Goal: Transaction & Acquisition: Purchase product/service

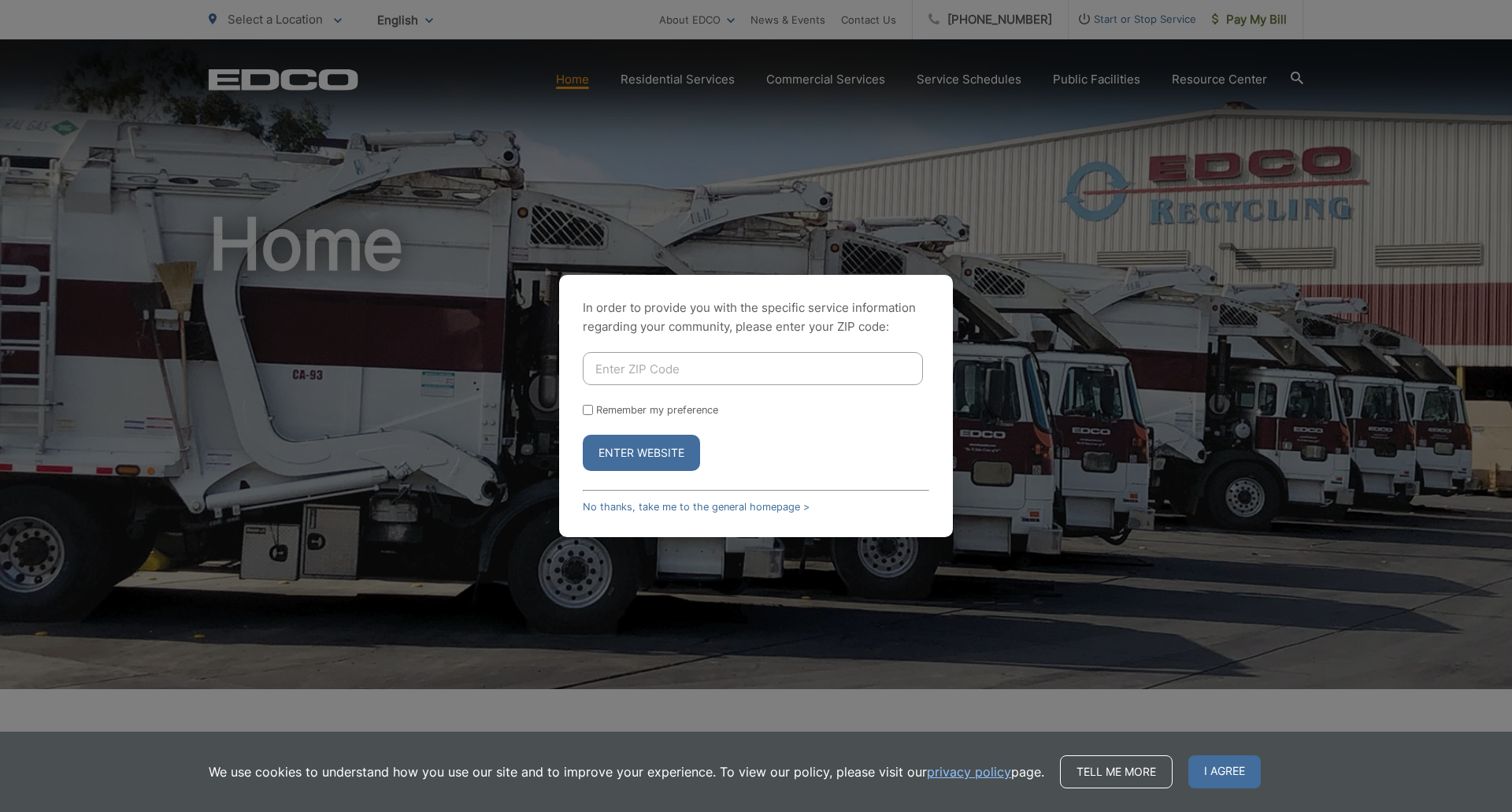
drag, startPoint x: 632, startPoint y: 450, endPoint x: 626, endPoint y: 465, distance: 16.2
click at [628, 465] on button "Enter Website" at bounding box center [641, 452] width 117 height 37
click at [650, 507] on link "No thanks, take me to the general homepage >" at bounding box center [696, 507] width 227 height 12
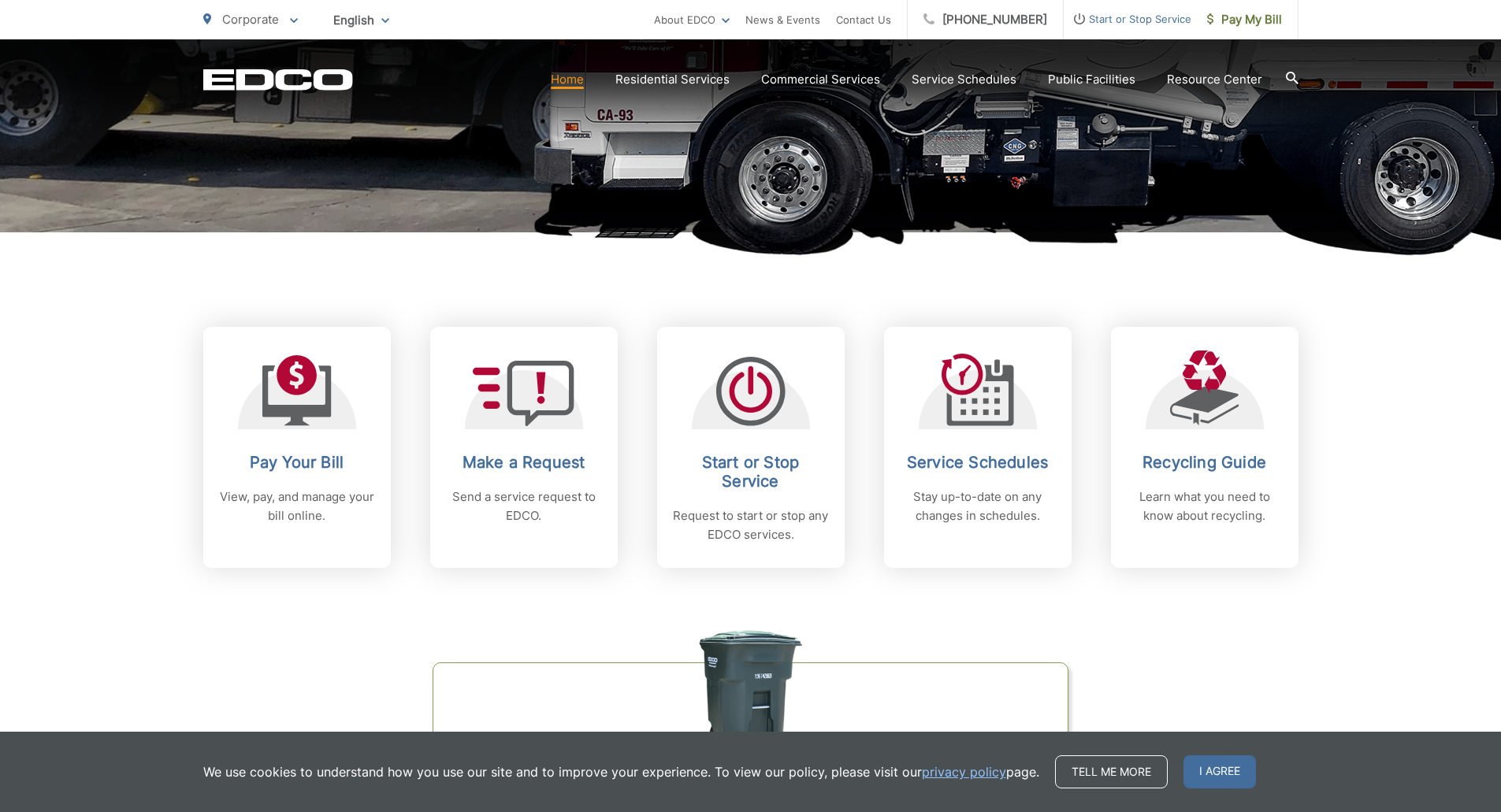
scroll to position [472, 0]
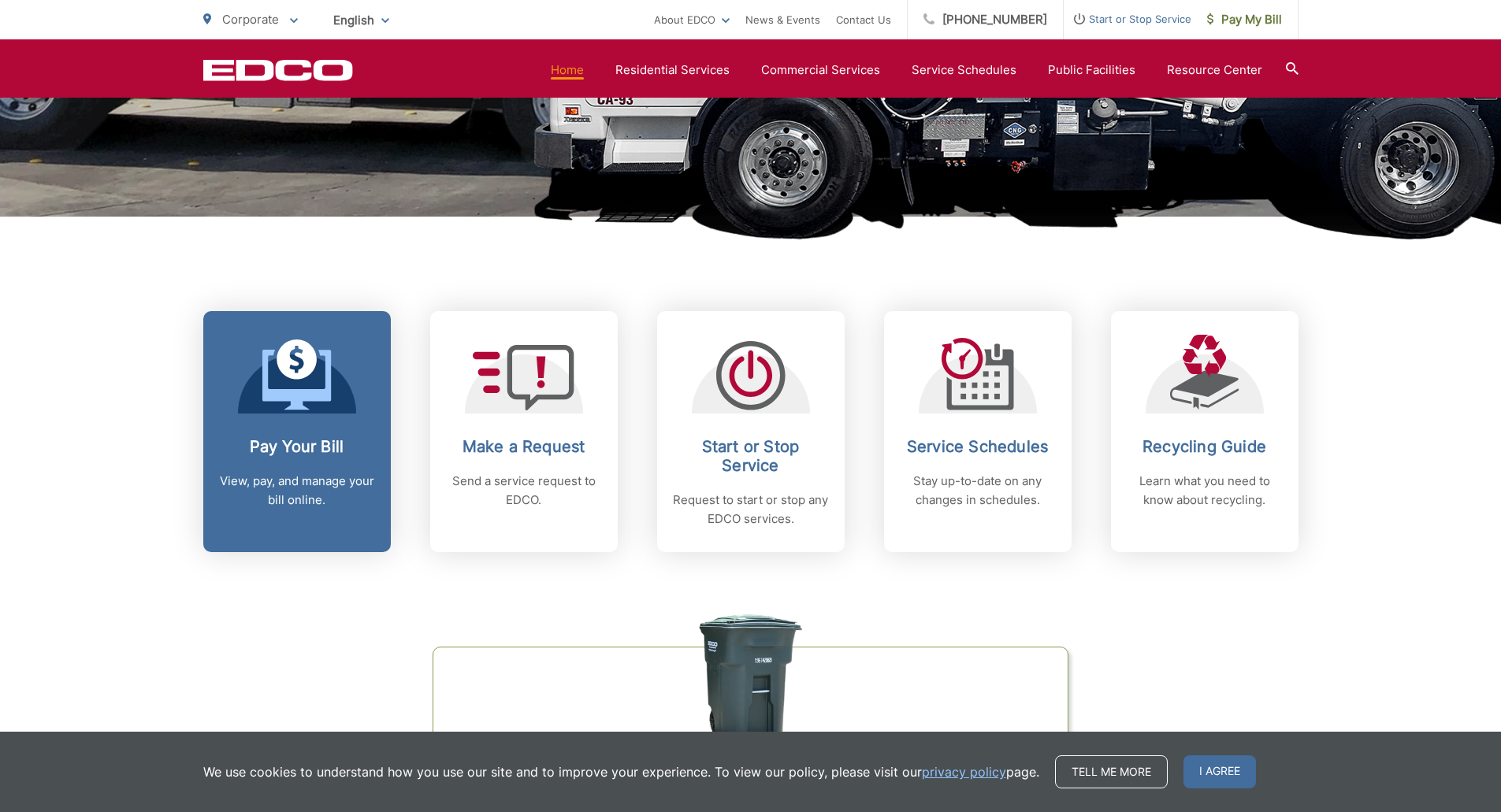
click at [271, 394] on icon at bounding box center [296, 379] width 69 height 60
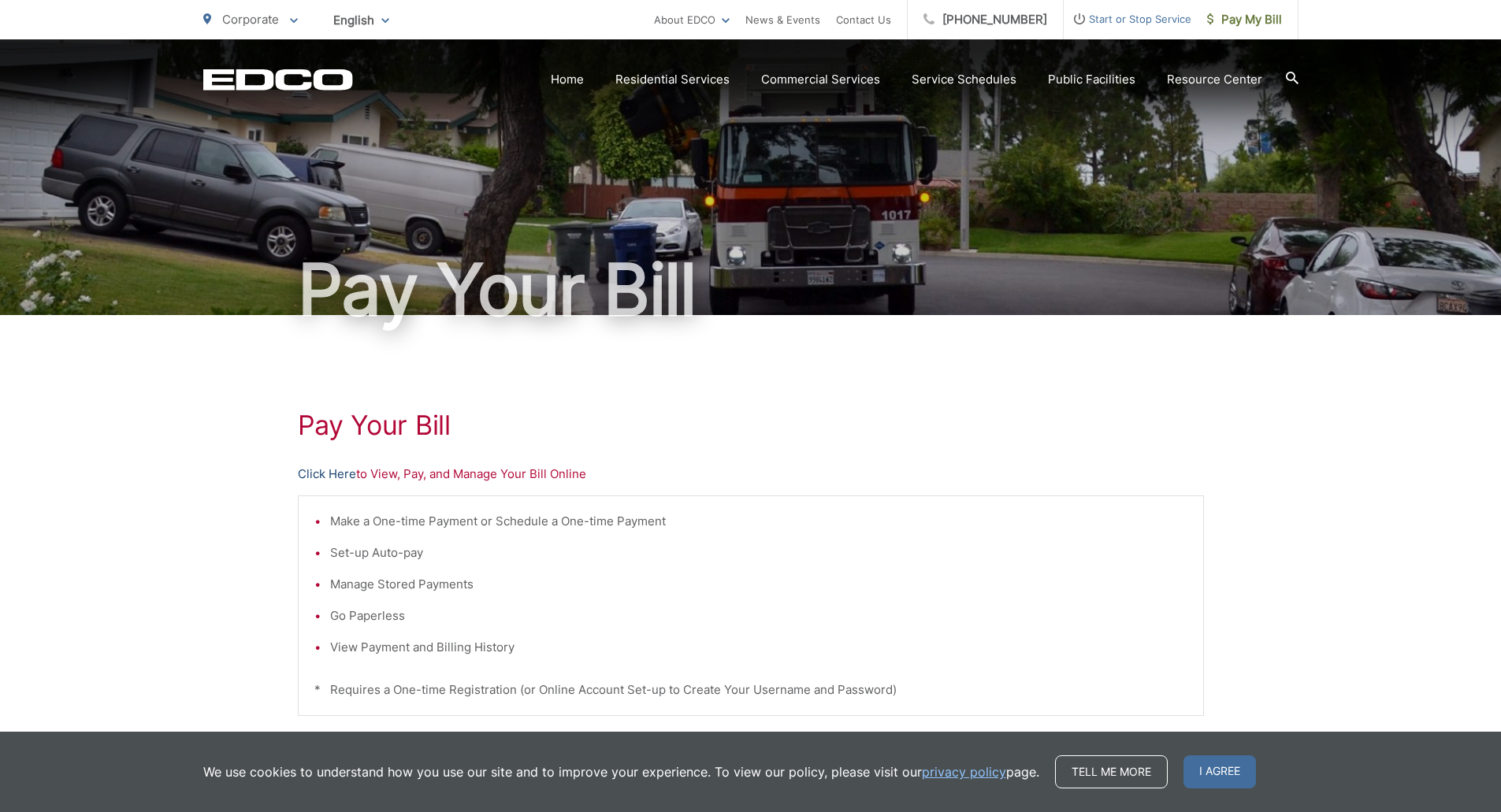
click at [327, 474] on link "Click Here" at bounding box center [327, 474] width 58 height 19
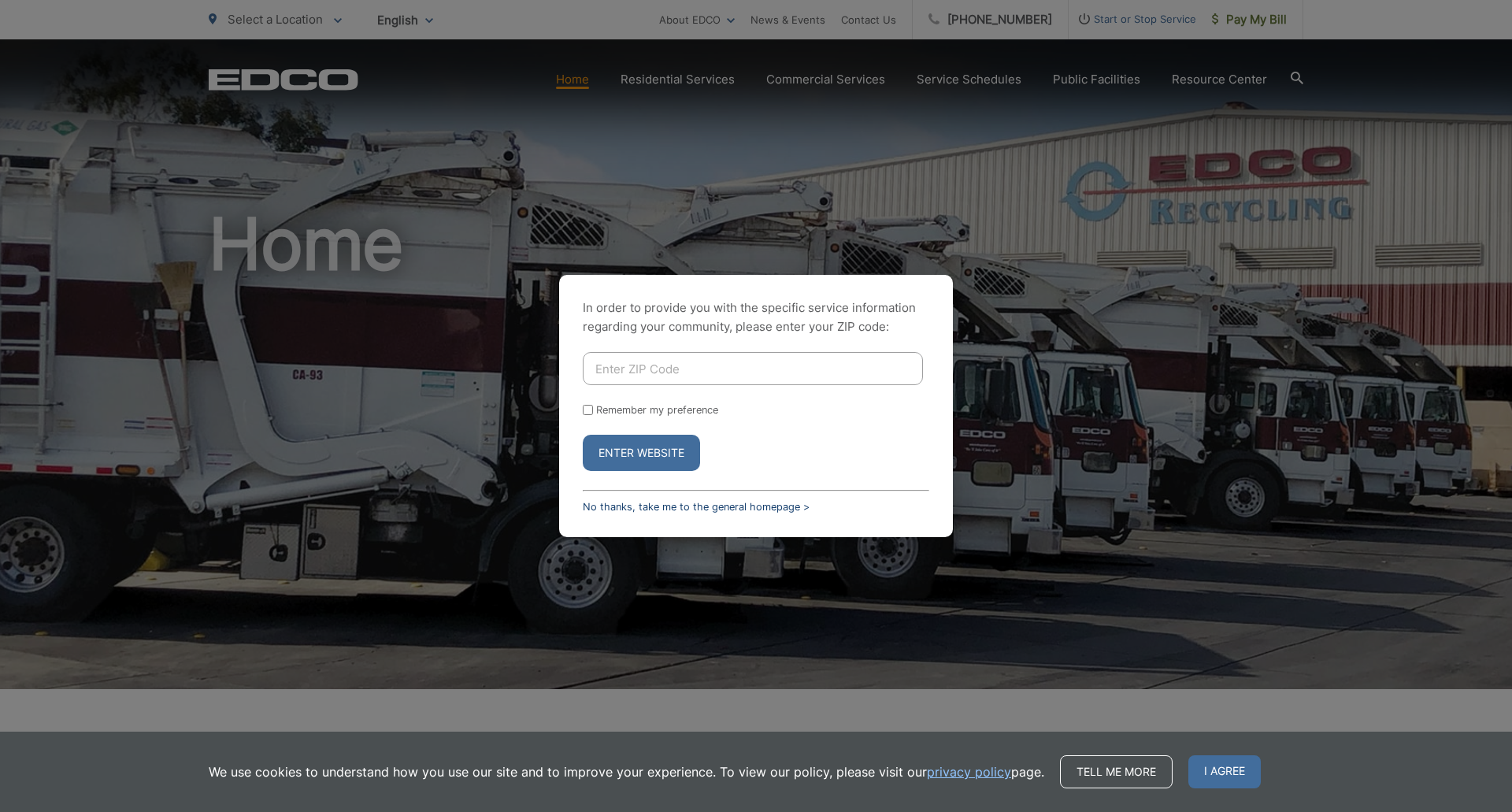
click at [762, 505] on link "No thanks, take me to the general homepage >" at bounding box center [696, 507] width 227 height 12
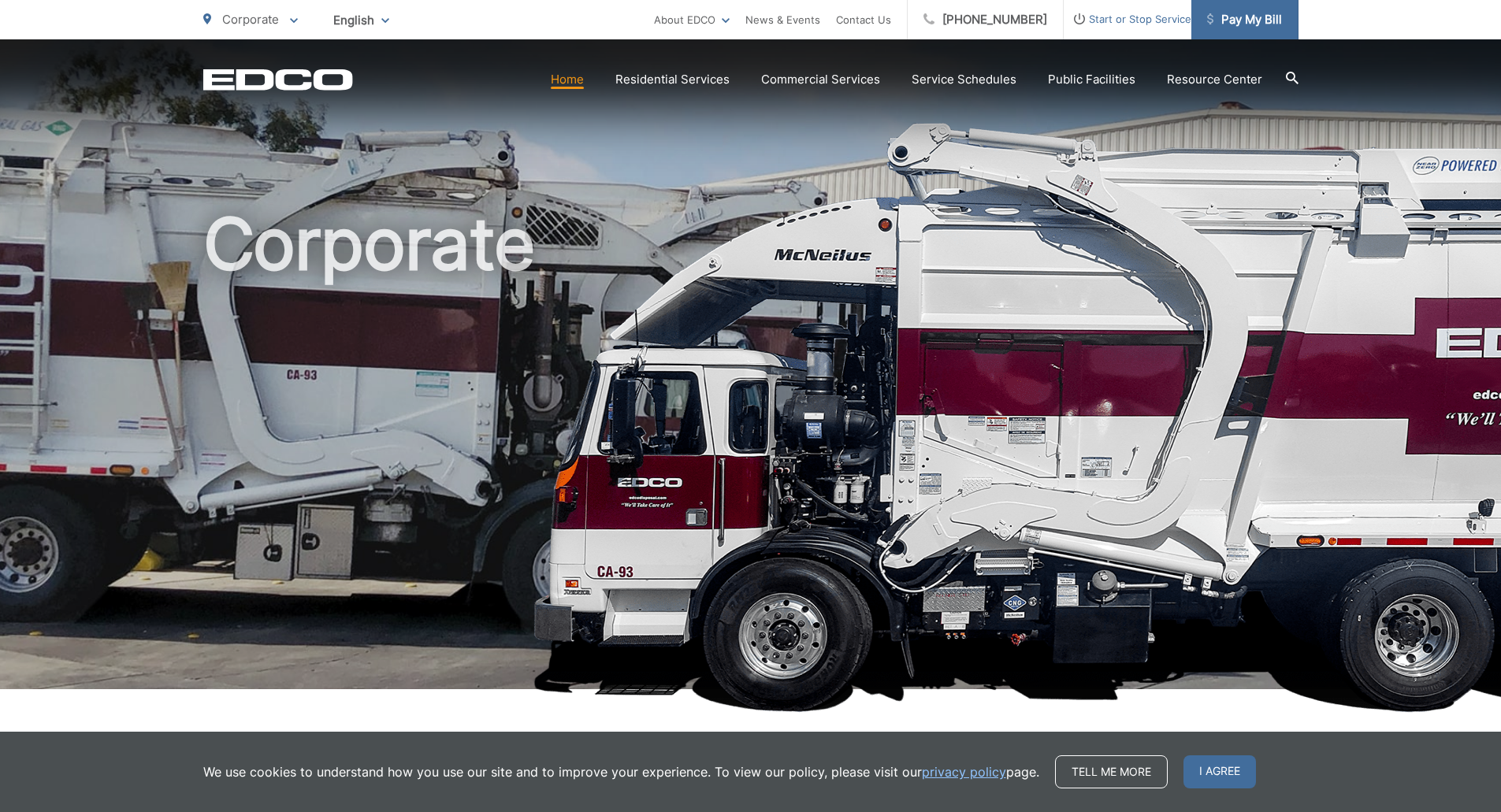
click at [1246, 25] on span "Pay My Bill" at bounding box center [1245, 20] width 75 height 19
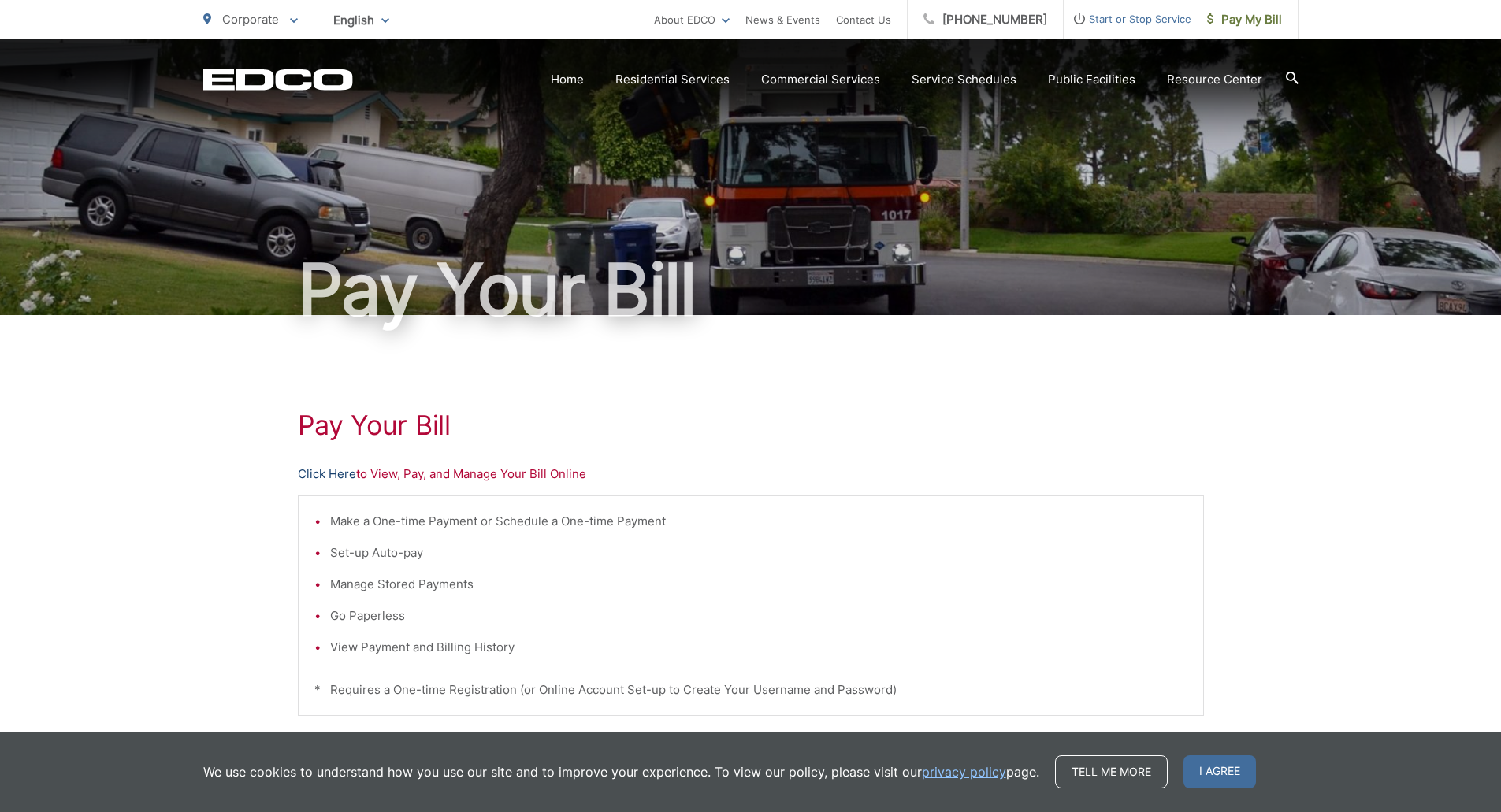
click at [317, 474] on link "Click Here" at bounding box center [327, 474] width 58 height 19
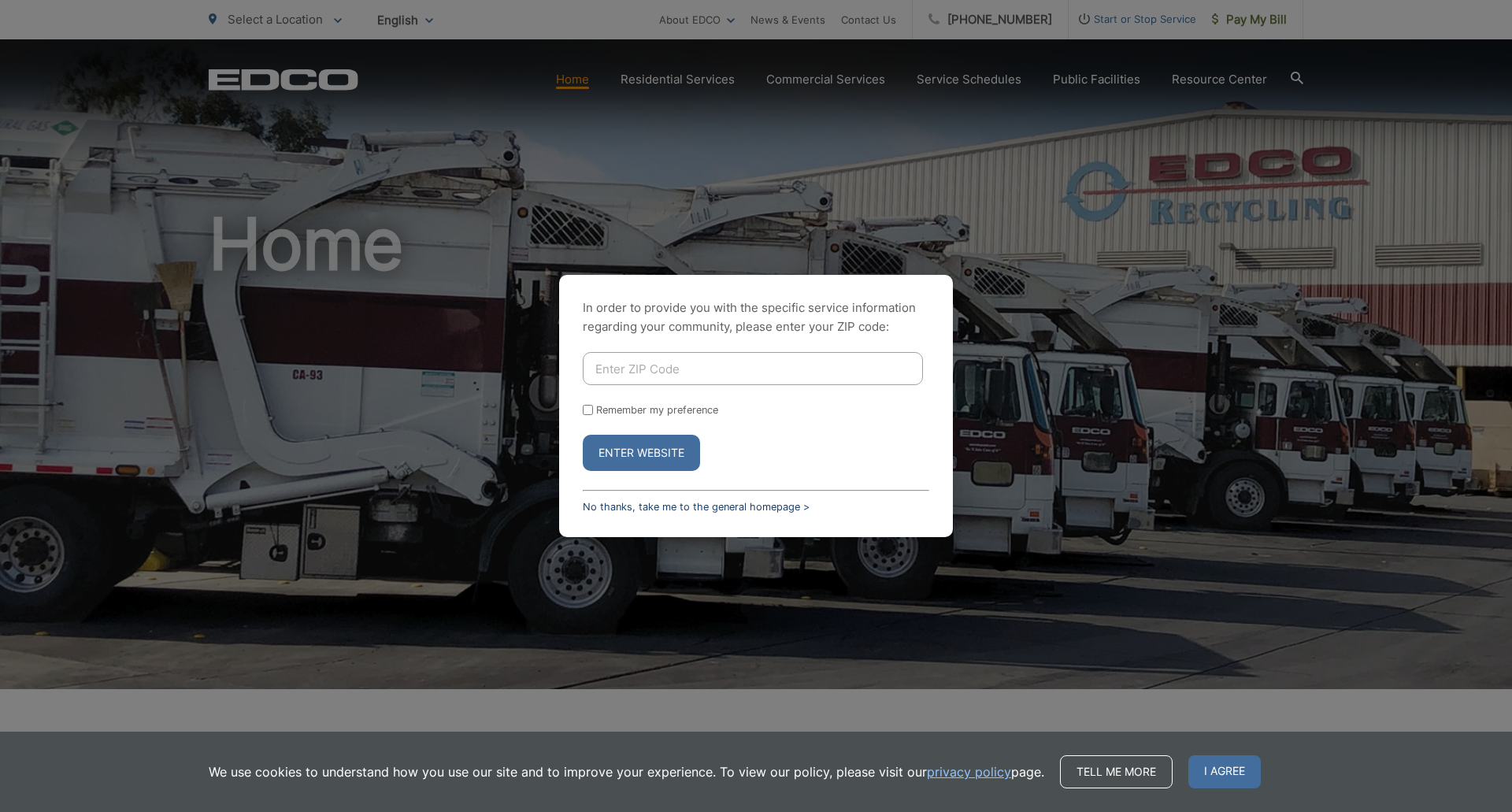
click at [677, 508] on link "No thanks, take me to the general homepage >" at bounding box center [696, 507] width 227 height 12
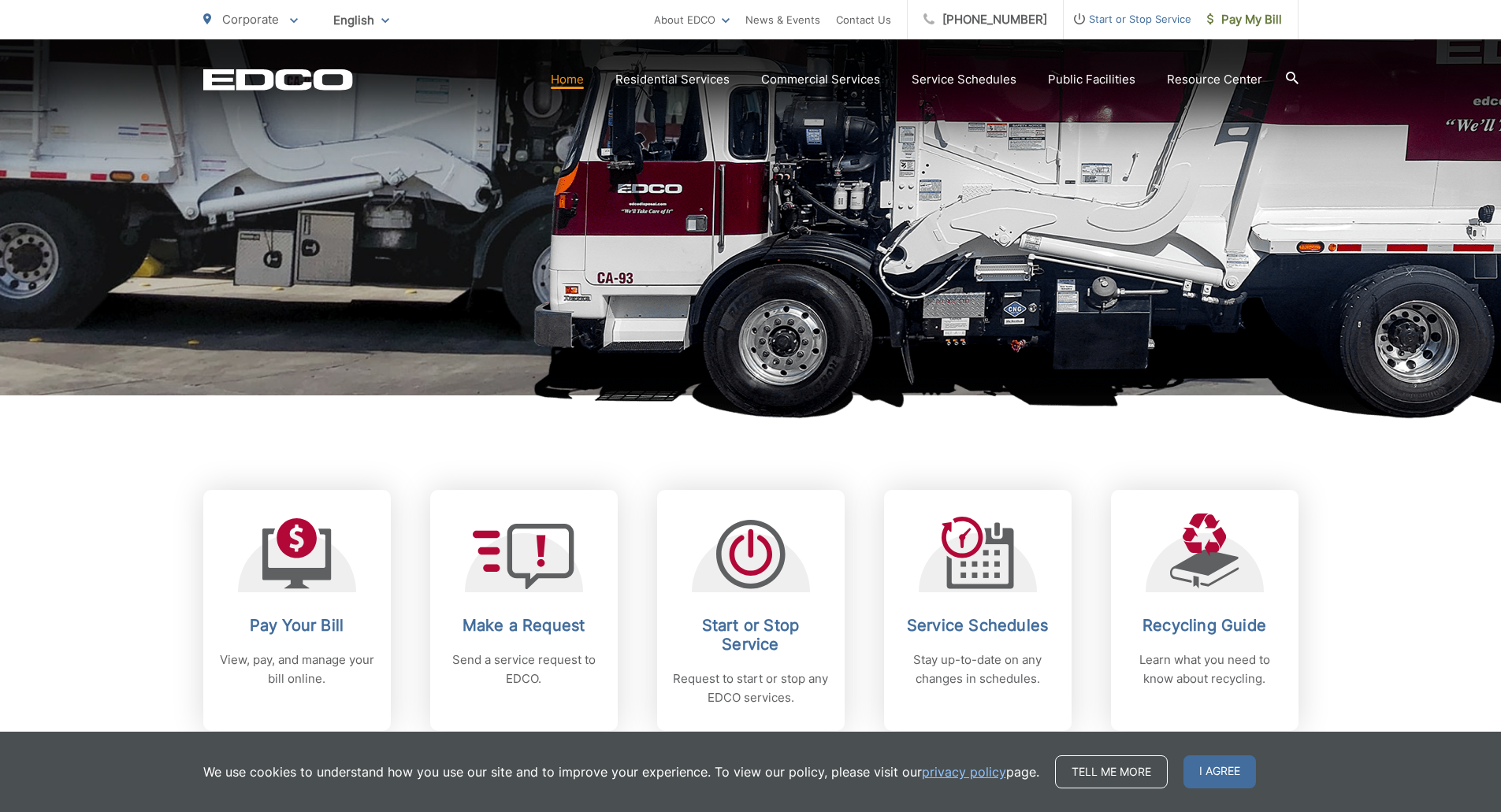
scroll to position [393, 0]
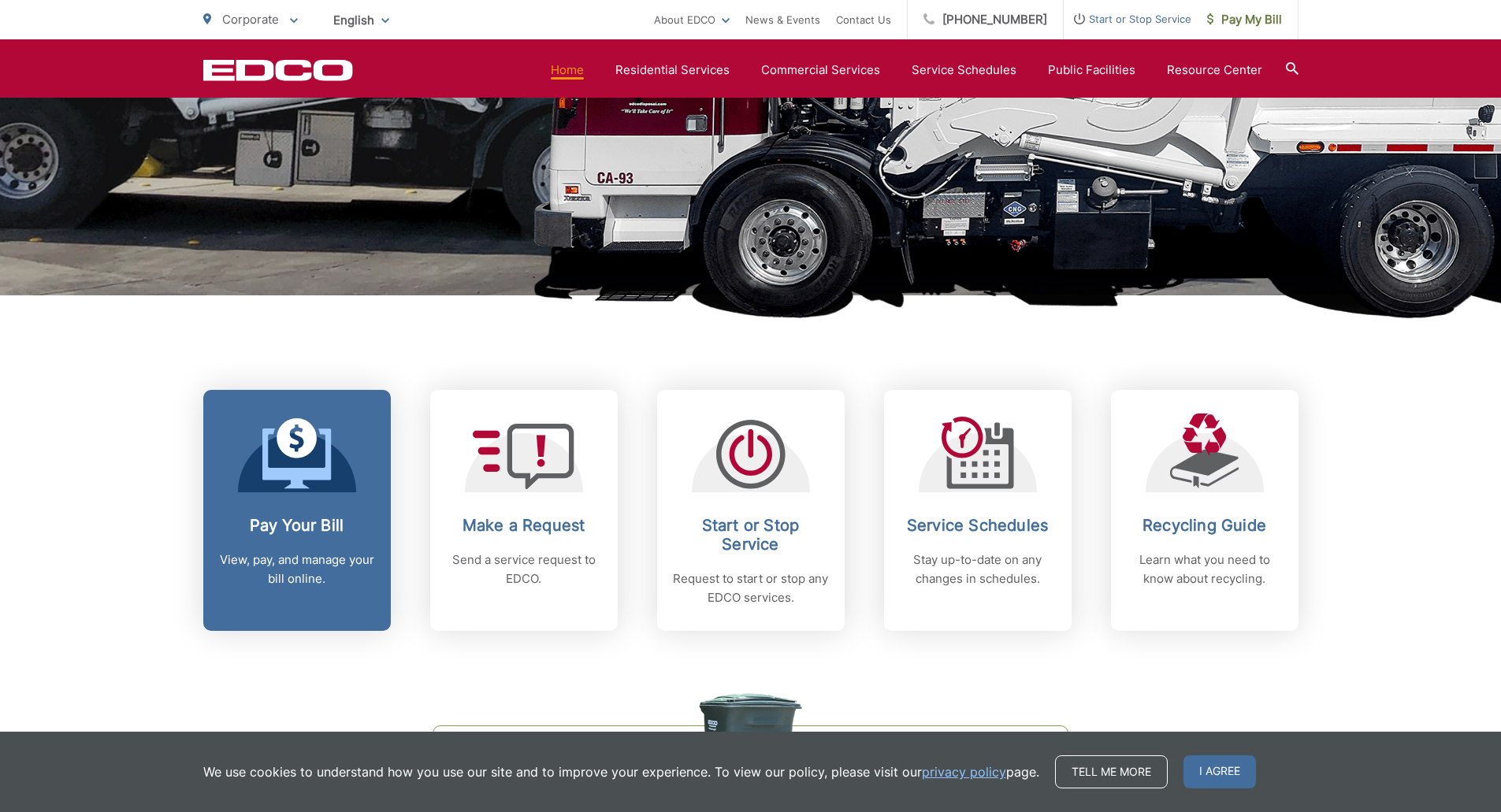
click at [360, 583] on p "View, pay, and manage your bill online." at bounding box center [297, 569] width 156 height 38
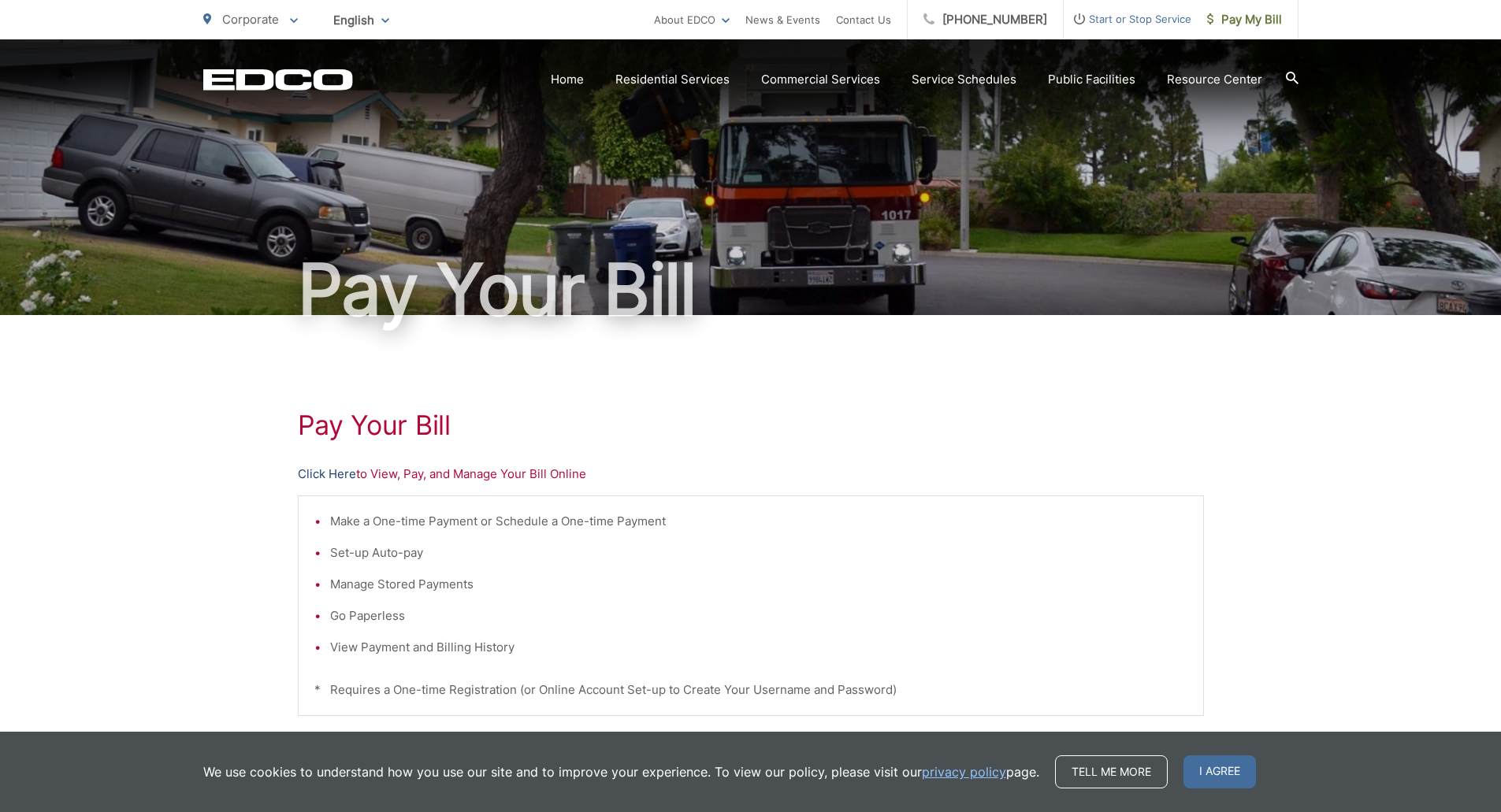
click at [317, 474] on link "Click Here" at bounding box center [327, 474] width 58 height 19
